Goal: Information Seeking & Learning: Learn about a topic

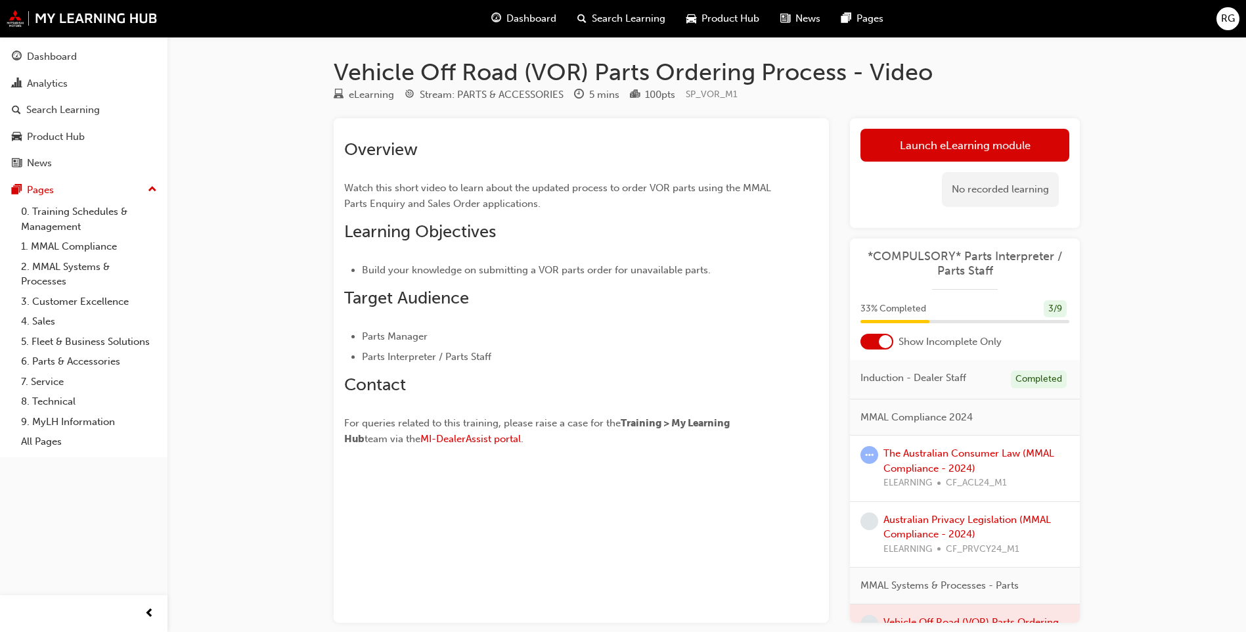
scroll to position [66, 0]
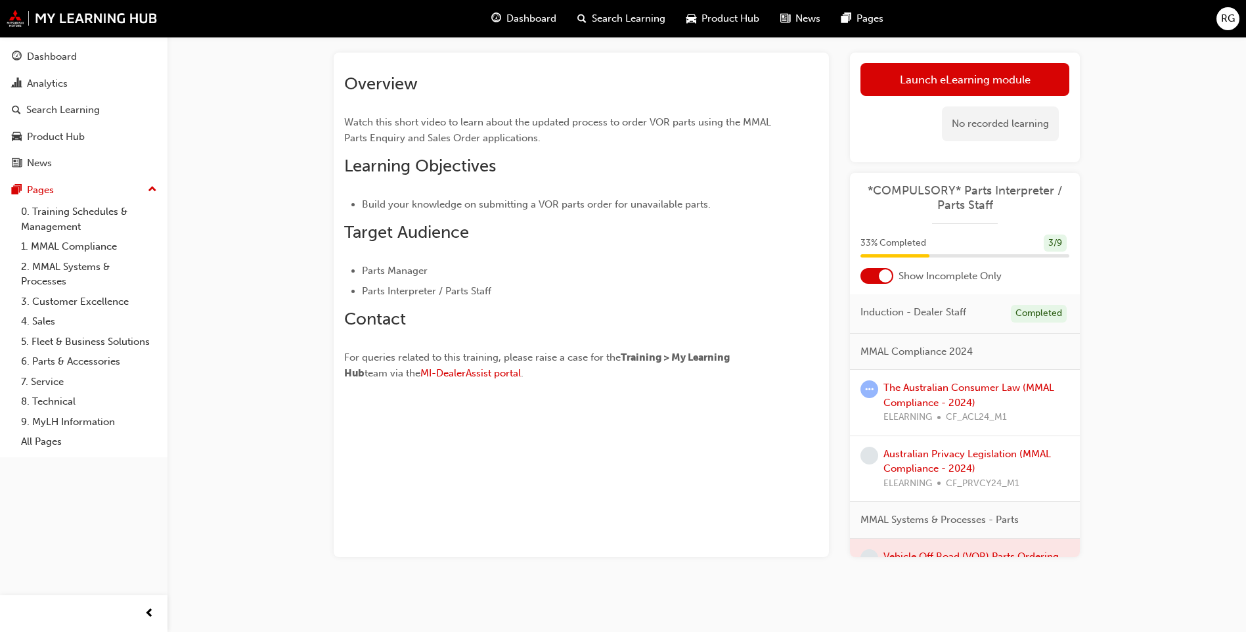
click at [515, 13] on span "Dashboard" at bounding box center [532, 18] width 50 height 15
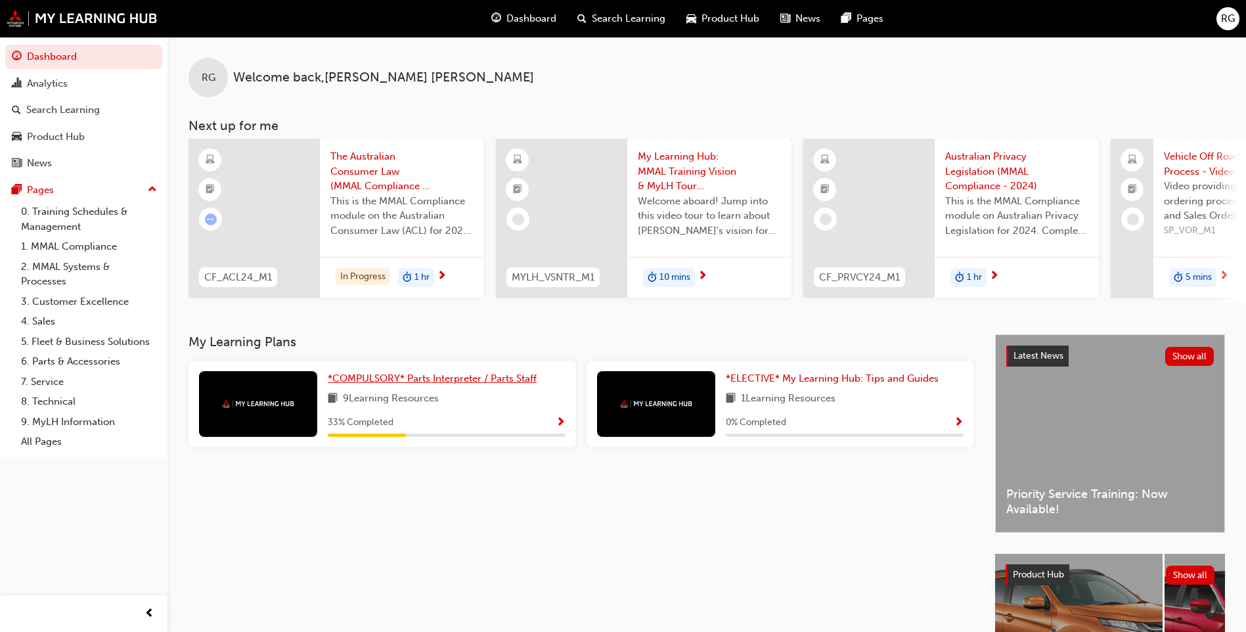
click at [383, 384] on span "*COMPULSORY* Parts Interpreter / Parts Staff" at bounding box center [432, 378] width 209 height 12
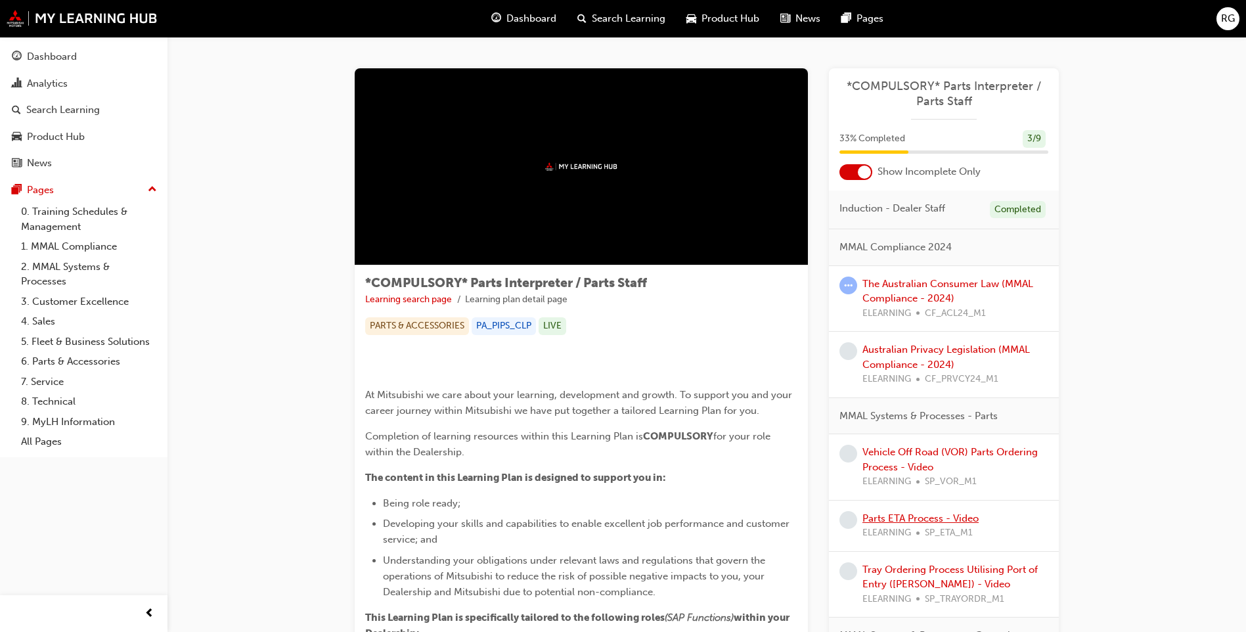
scroll to position [197, 0]
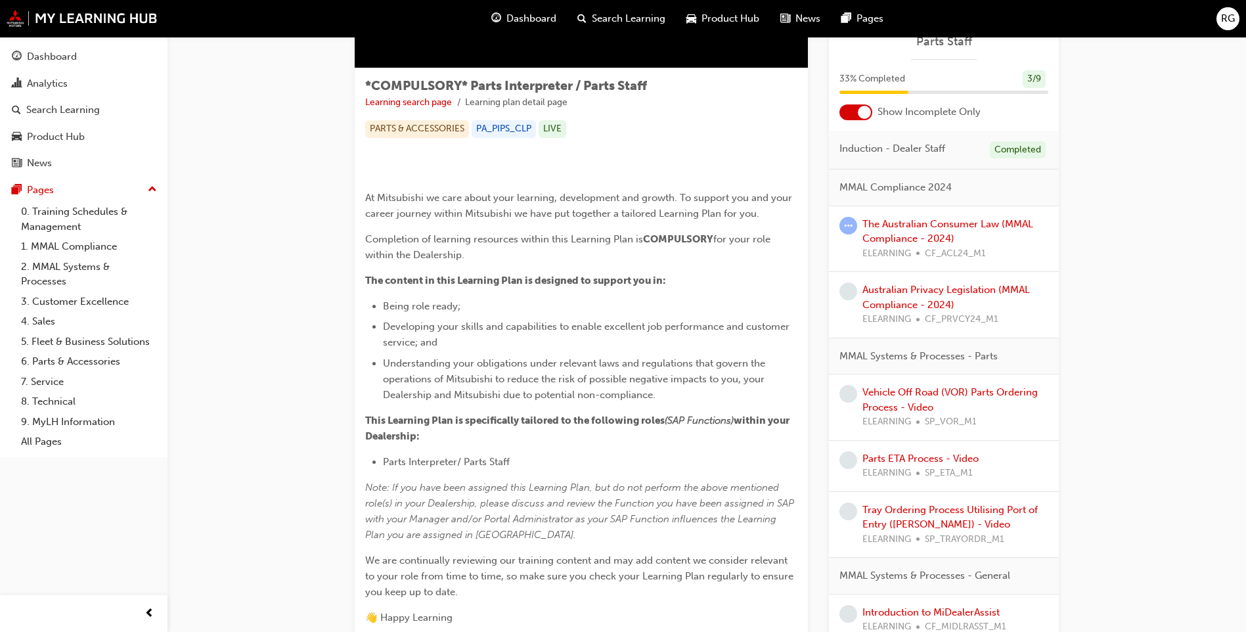
click at [881, 409] on div "Vehicle Off Road (VOR) Parts Ordering Process - Video ELEARNING SP_VOR_M1" at bounding box center [956, 407] width 186 height 45
click at [881, 403] on link "Vehicle Off Road (VOR) Parts Ordering Process - Video" at bounding box center [950, 399] width 175 height 27
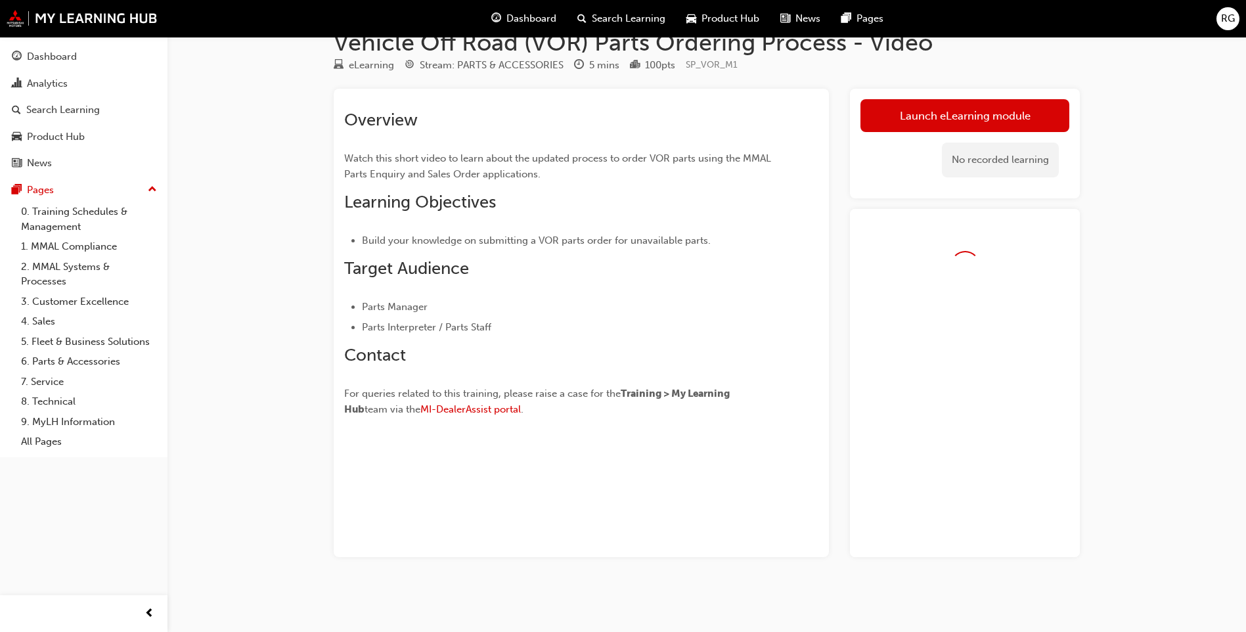
scroll to position [66, 0]
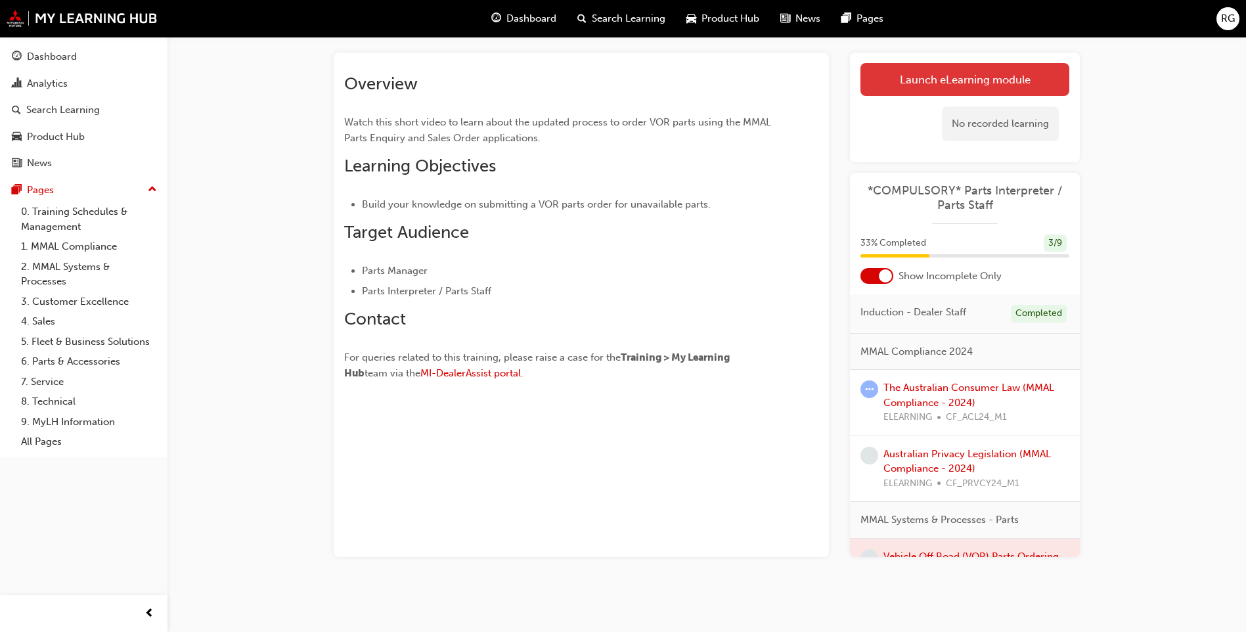
click at [922, 74] on link "Launch eLearning module" at bounding box center [965, 79] width 209 height 33
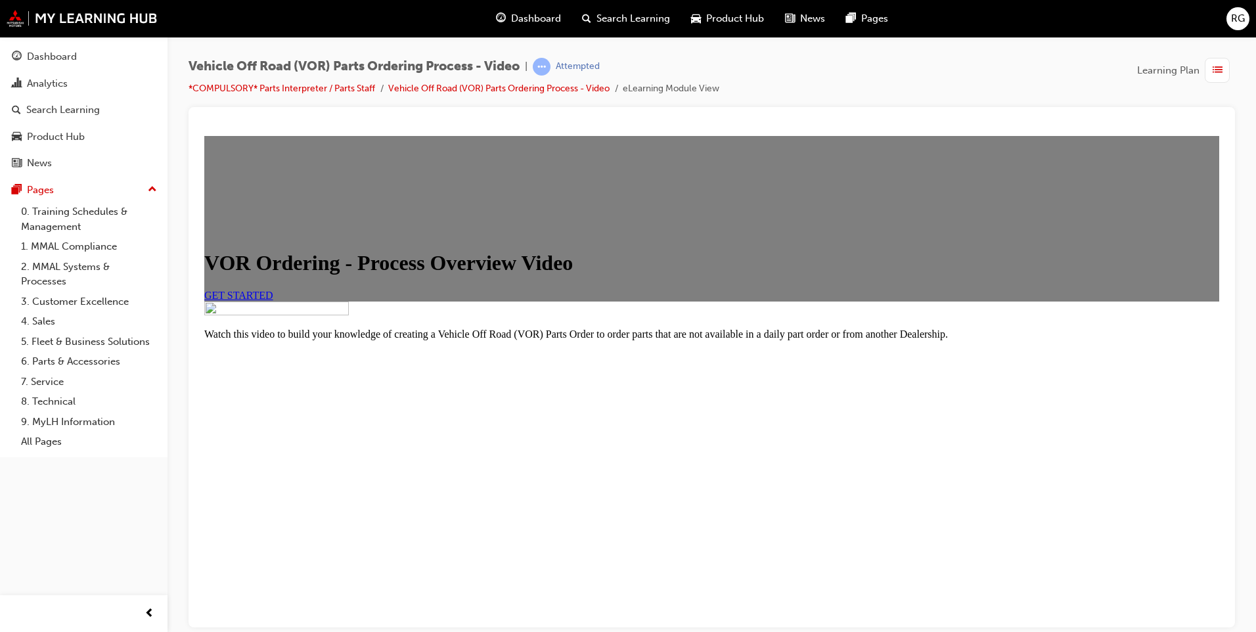
click at [273, 300] on span "GET STARTED" at bounding box center [238, 294] width 69 height 11
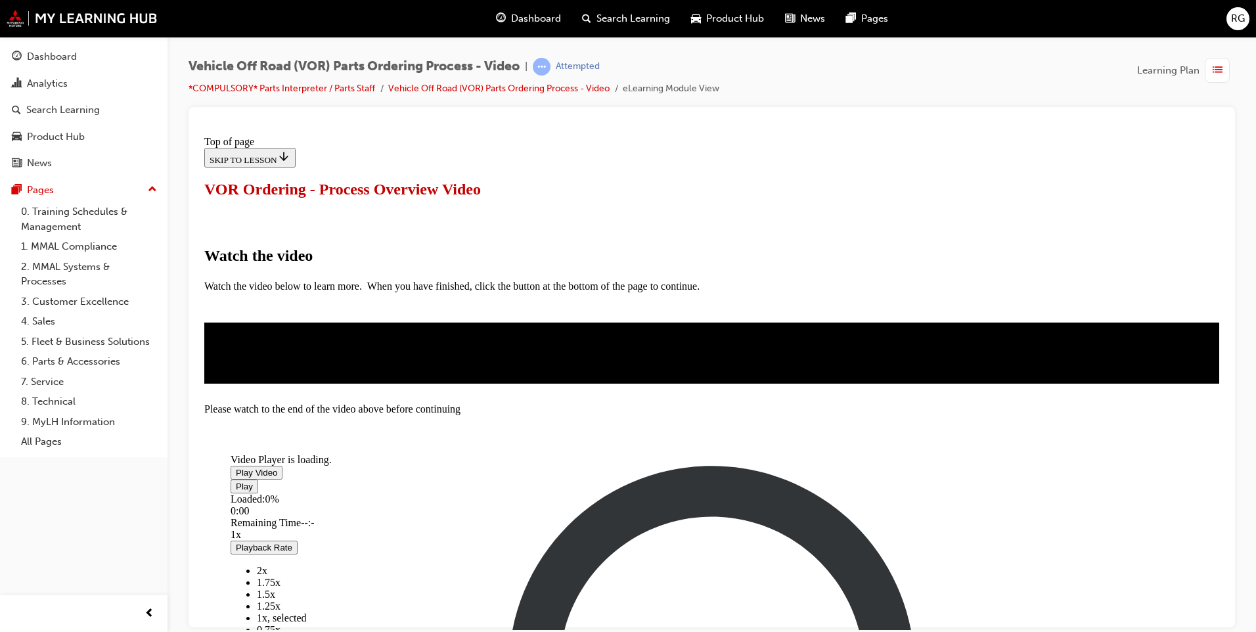
click at [236, 477] on span "Video player" at bounding box center [236, 472] width 0 height 10
